Goal: Find specific page/section: Find specific page/section

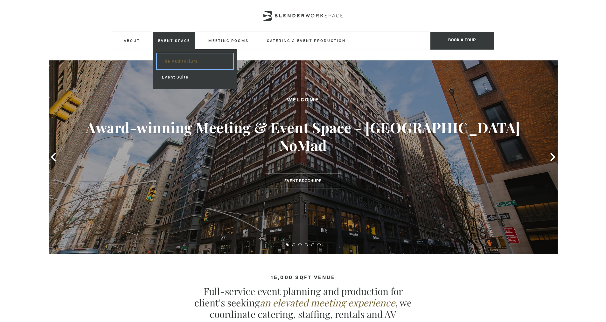
click at [184, 63] on link "The Auditorium" at bounding box center [195, 61] width 76 height 16
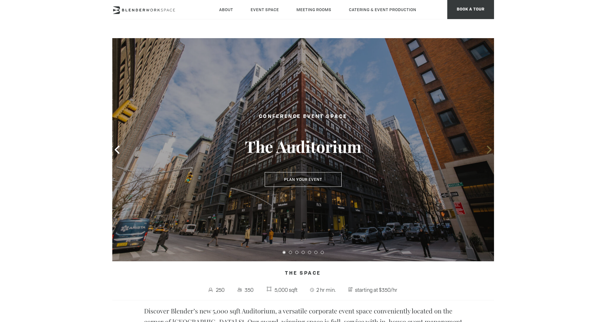
click at [491, 150] on icon at bounding box center [489, 150] width 5 height 8
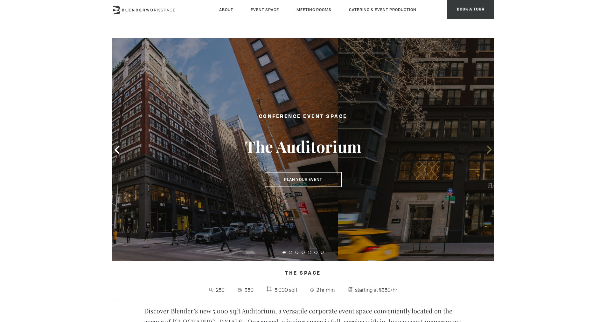
click at [491, 150] on icon at bounding box center [489, 150] width 5 height 8
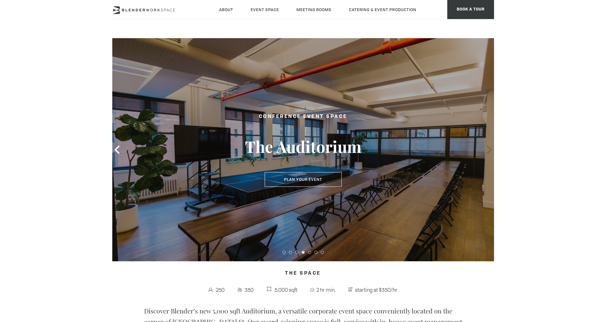
click at [487, 149] on icon at bounding box center [489, 150] width 8 height 8
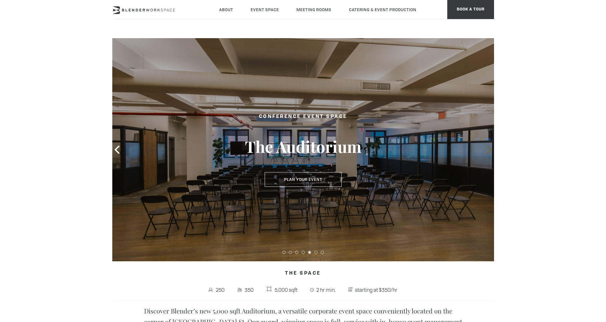
click at [488, 150] on icon at bounding box center [489, 150] width 8 height 8
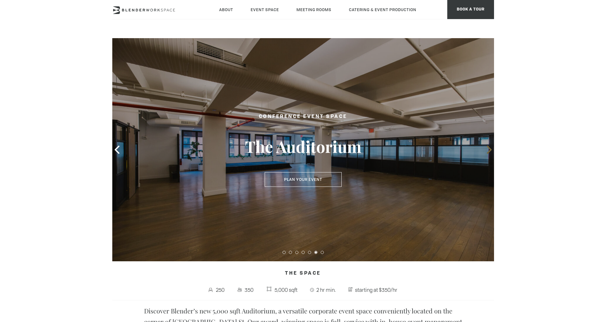
click at [488, 150] on icon at bounding box center [489, 150] width 8 height 8
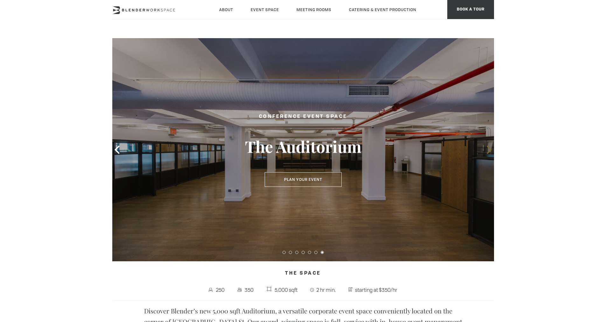
click at [488, 150] on icon at bounding box center [489, 150] width 8 height 8
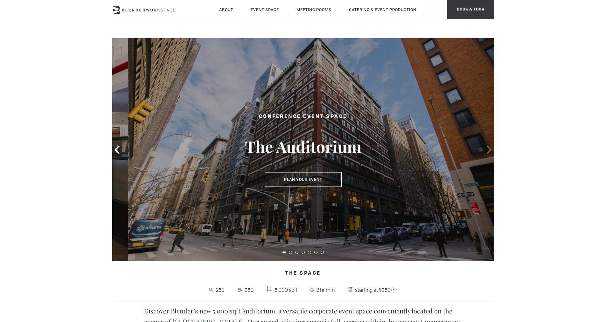
click at [488, 150] on icon at bounding box center [489, 150] width 8 height 8
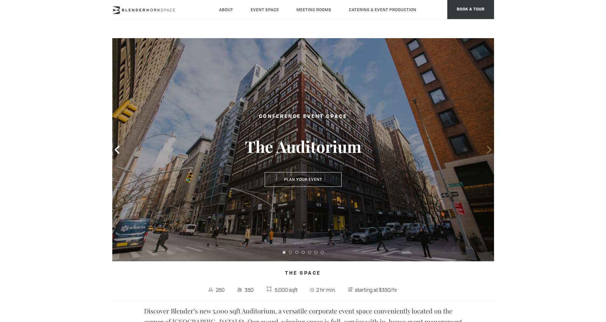
click at [488, 150] on icon at bounding box center [489, 150] width 8 height 8
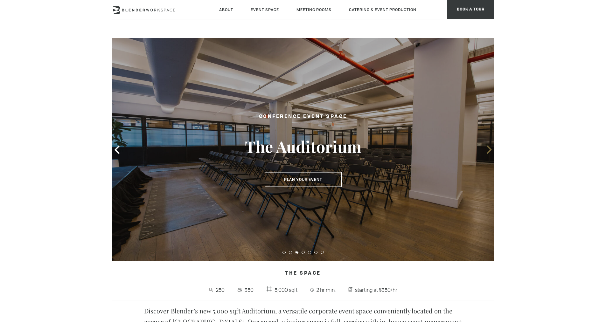
click at [490, 150] on icon at bounding box center [489, 150] width 8 height 8
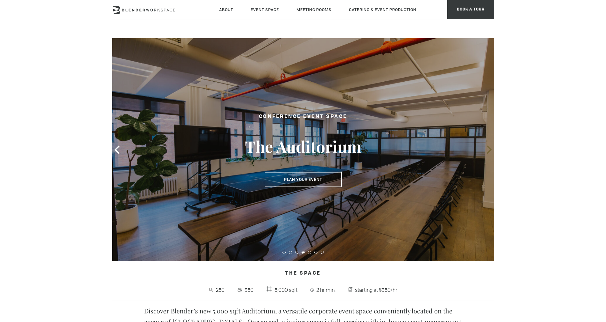
click at [490, 149] on icon at bounding box center [489, 150] width 5 height 8
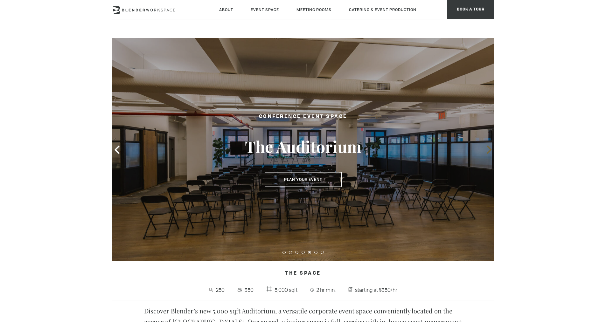
click at [490, 149] on icon at bounding box center [489, 150] width 5 height 8
